Goal: Task Accomplishment & Management: Manage account settings

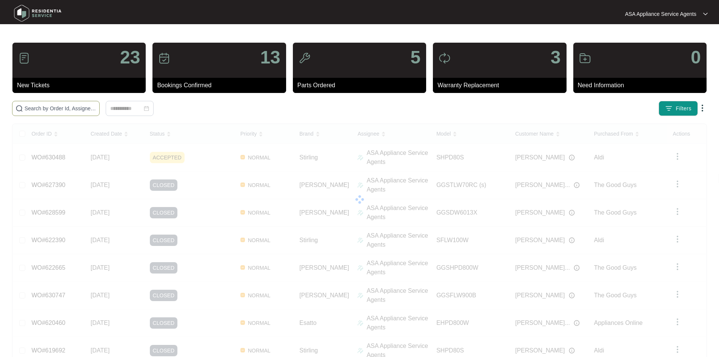
type input "632331"
drag, startPoint x: 122, startPoint y: 105, endPoint x: 12, endPoint y: 108, distance: 110.3
click at [12, 108] on span "632331" at bounding box center [56, 108] width 88 height 15
click at [317, 97] on div "23 New Tickets 13 Bookings Confirmed 5 Parts Ordered 3 Warranty Replacement 0 N…" at bounding box center [359, 243] width 695 height 402
click at [247, 105] on div at bounding box center [129, 108] width 235 height 15
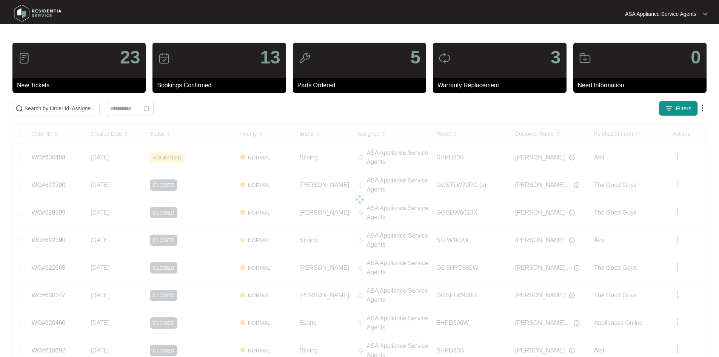
click at [247, 105] on div at bounding box center [129, 108] width 235 height 15
click at [96, 111] on input "text" at bounding box center [61, 108] width 72 height 8
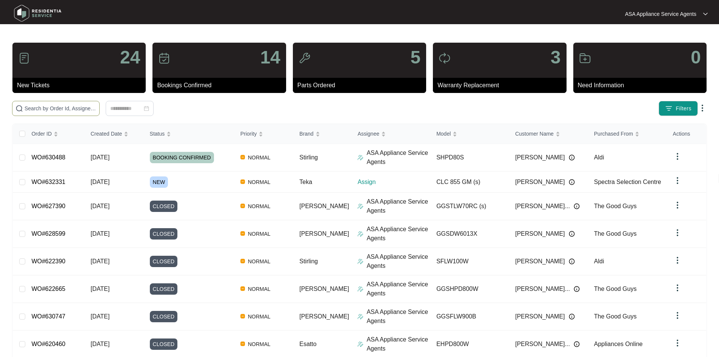
click at [96, 108] on input "text" at bounding box center [61, 108] width 72 height 8
paste input "632331"
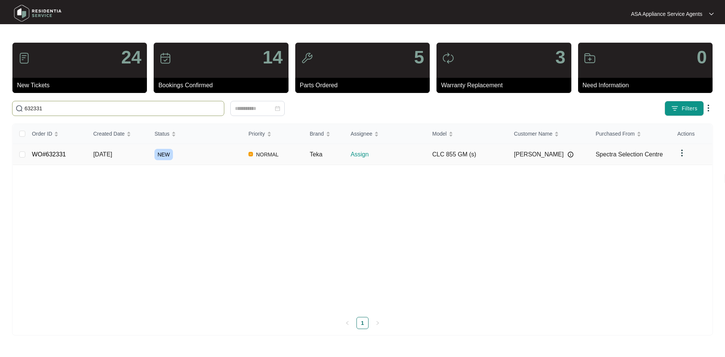
type input "632331"
click at [199, 155] on div "NEW" at bounding box center [198, 154] width 88 height 11
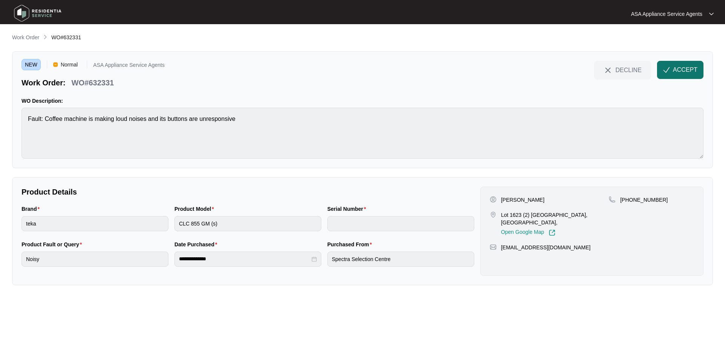
click at [672, 71] on button "ACCEPT" at bounding box center [680, 70] width 46 height 18
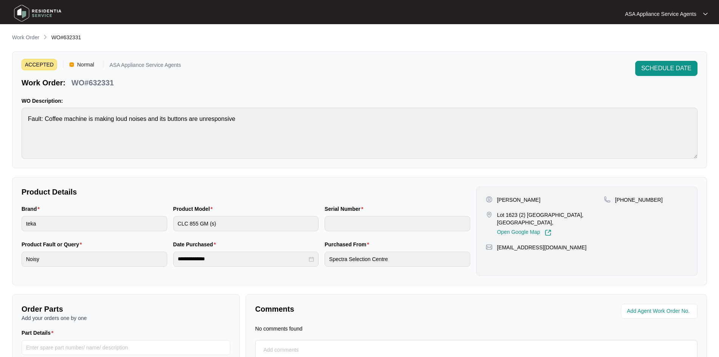
click at [504, 197] on p "[PERSON_NAME]" at bounding box center [518, 200] width 43 height 8
copy p "[PERSON_NAME]"
drag, startPoint x: 494, startPoint y: 214, endPoint x: 564, endPoint y: 217, distance: 69.5
click at [564, 217] on div "Lot 1623 (2) [GEOGRAPHIC_DATA], [GEOGRAPHIC_DATA], Open Google Map" at bounding box center [545, 223] width 118 height 25
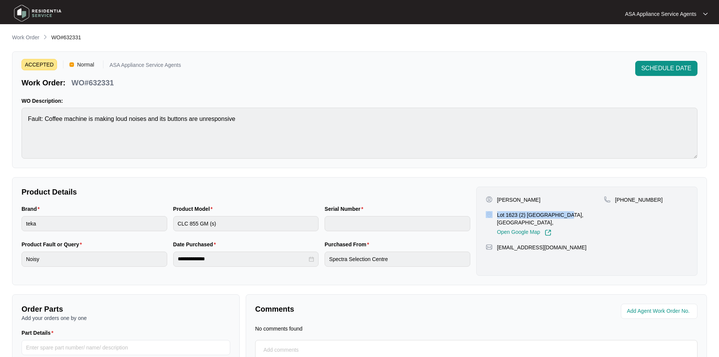
copy div "Lot 1623 (2) [GEOGRAPHIC_DATA]"
drag, startPoint x: 568, startPoint y: 216, endPoint x: 602, endPoint y: 216, distance: 34.3
click at [602, 216] on p "Lot 1623 (2) [GEOGRAPHIC_DATA], [GEOGRAPHIC_DATA]," at bounding box center [550, 218] width 107 height 15
copy p "Southern River"
click at [622, 200] on p "[PHONE_NUMBER]" at bounding box center [639, 200] width 48 height 8
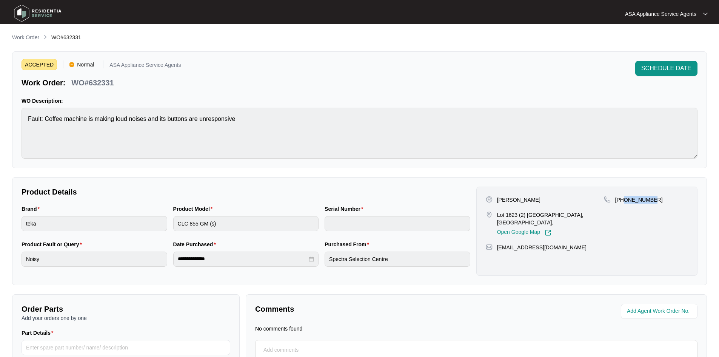
drag, startPoint x: 623, startPoint y: 199, endPoint x: 671, endPoint y: 201, distance: 47.6
click at [671, 201] on div "[PHONE_NUMBER]" at bounding box center [646, 200] width 84 height 8
copy p "434255626"
drag, startPoint x: 567, startPoint y: 250, endPoint x: 497, endPoint y: 250, distance: 69.1
click at [497, 250] on div "[EMAIL_ADDRESS][DOMAIN_NAME]" at bounding box center [587, 247] width 202 height 8
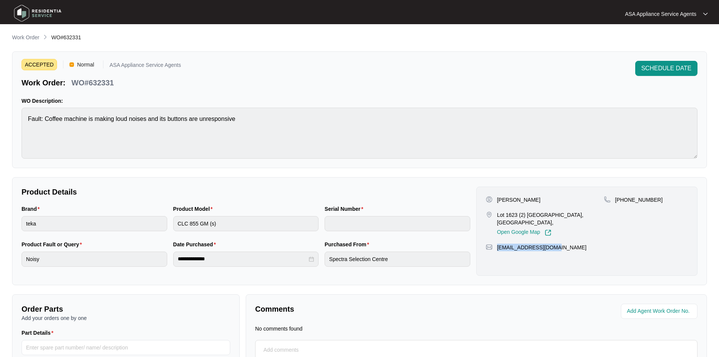
copy p "[EMAIL_ADDRESS][DOMAIN_NAME]"
click at [0, 139] on html "**********" at bounding box center [359, 215] width 719 height 430
drag, startPoint x: 117, startPoint y: 82, endPoint x: 68, endPoint y: 85, distance: 49.5
click at [68, 85] on div "Work Order: WO#632331" at bounding box center [101, 81] width 159 height 13
copy div "WO#632331"
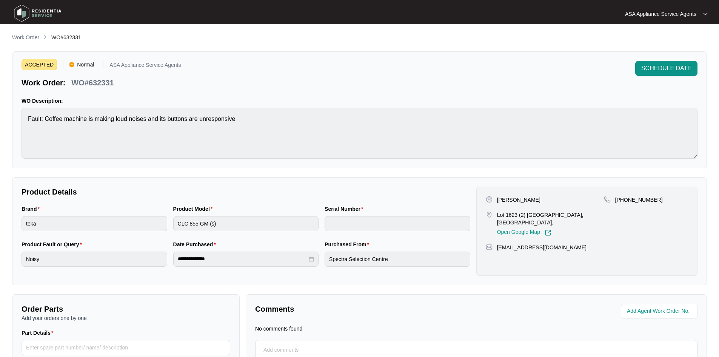
click at [94, 92] on div "ACCEPTED Normal ASA Appliance Service Agents Work Order: WO#632331 SCHEDULE DAT…" at bounding box center [359, 109] width 695 height 117
drag, startPoint x: 115, startPoint y: 82, endPoint x: 65, endPoint y: 88, distance: 50.1
click at [65, 88] on div "Work Order: WO#632331" at bounding box center [67, 81] width 99 height 13
copy div "WO#632331"
click at [94, 75] on div "WO#632331" at bounding box center [92, 81] width 48 height 13
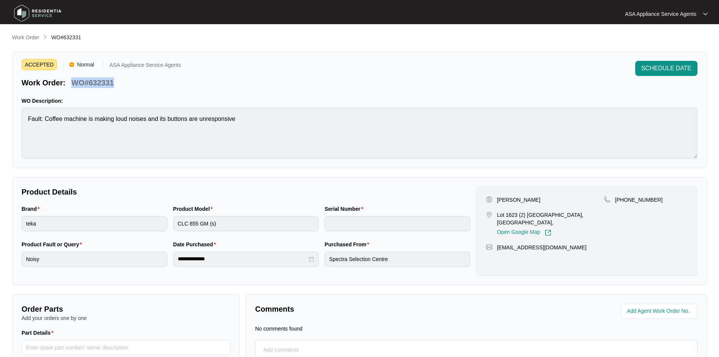
drag, startPoint x: 116, startPoint y: 83, endPoint x: 74, endPoint y: 86, distance: 42.4
click at [74, 86] on div "WO#632331" at bounding box center [92, 81] width 48 height 13
copy p "WO#632331"
click at [170, 224] on div "Product Model CLC 855 GM (s)" at bounding box center [246, 222] width 152 height 35
click at [0, 222] on html "**********" at bounding box center [359, 215] width 719 height 430
